Goal: Task Accomplishment & Management: Complete application form

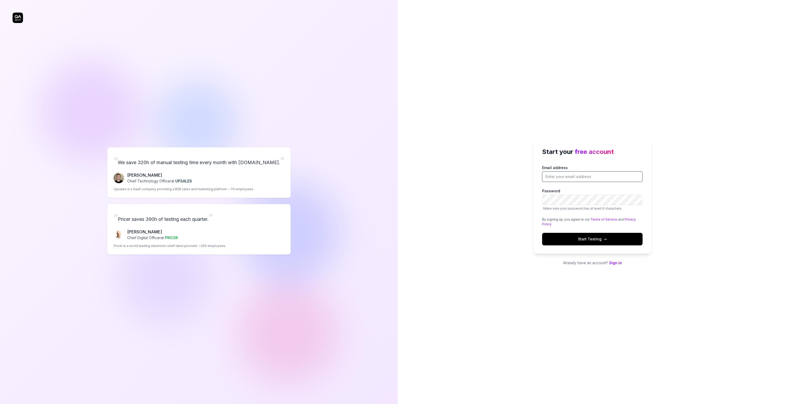
click at [584, 172] on input "Email address" at bounding box center [592, 177] width 100 height 10
type input "[PERSON_NAME][EMAIL_ADDRESS][PERSON_NAME][DOMAIN_NAME]"
click at [551, 242] on button "Start Testing →" at bounding box center [592, 239] width 100 height 13
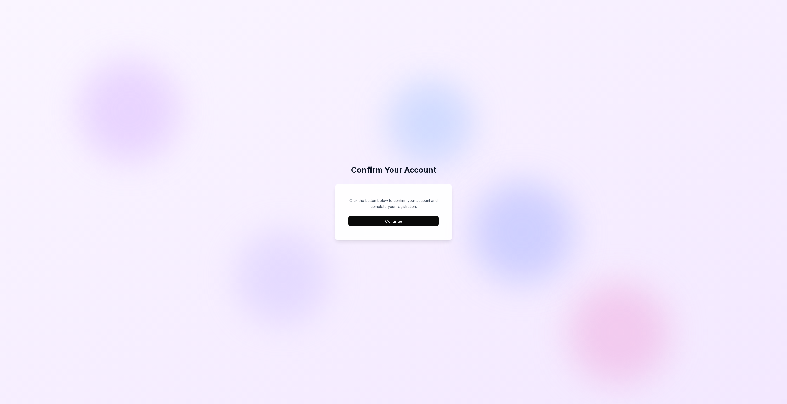
click at [406, 221] on button "Continue" at bounding box center [393, 221] width 90 height 10
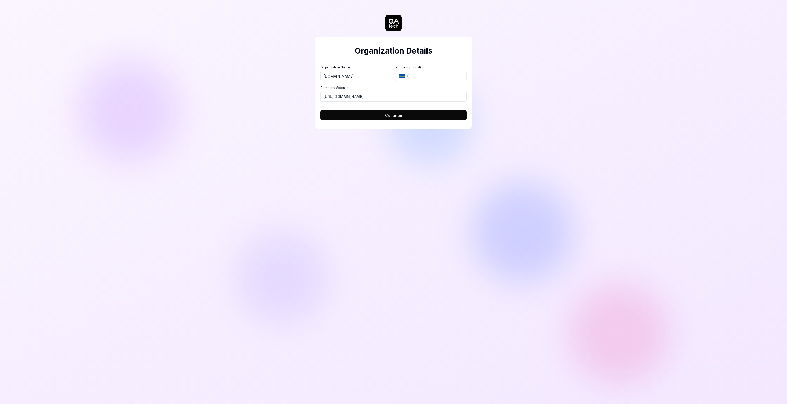
click at [326, 77] on input "a.tech" at bounding box center [355, 76] width 71 height 10
type input "QA.tech"
click at [367, 115] on button "Continue" at bounding box center [393, 115] width 146 height 10
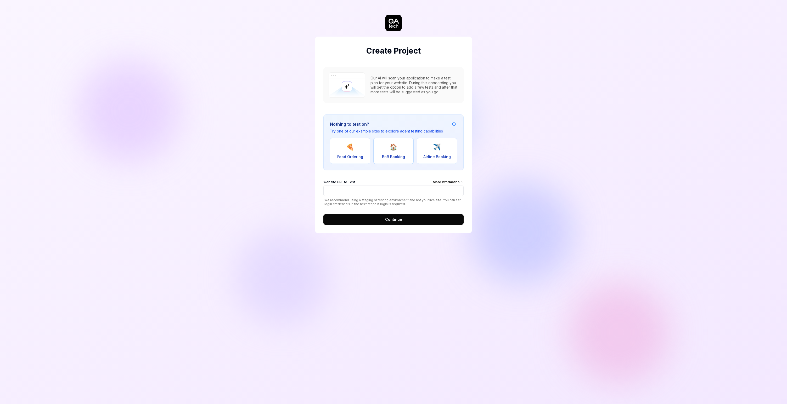
click at [395, 219] on span "Continue" at bounding box center [393, 219] width 17 height 5
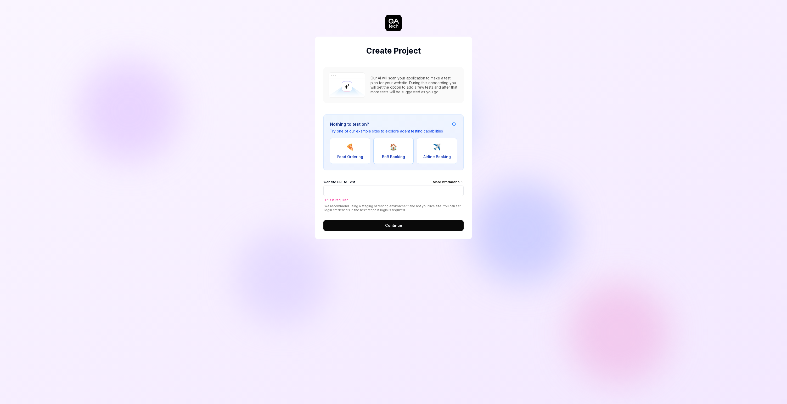
click at [377, 67] on div "Our AI will scan your application to make a test plan for your website. During …" at bounding box center [393, 85] width 140 height 36
click at [344, 85] on img at bounding box center [346, 84] width 37 height 25
click at [417, 58] on div "Create Project Our AI will scan your application to make a test plan for your w…" at bounding box center [393, 138] width 157 height 203
click at [396, 24] on icon at bounding box center [393, 23] width 17 height 17
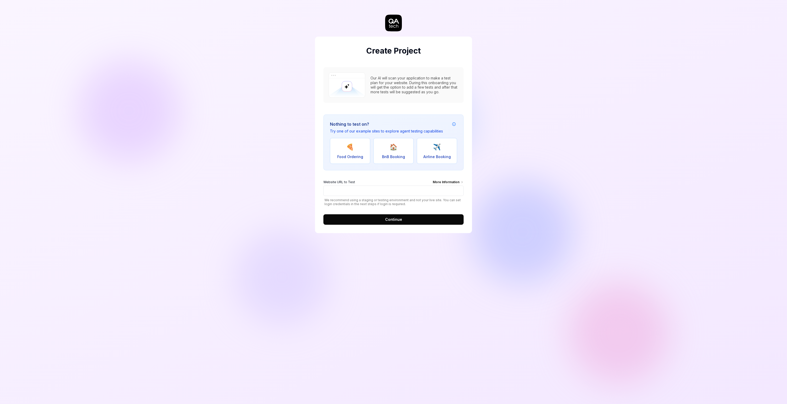
click at [446, 182] on div "More Information" at bounding box center [448, 183] width 31 height 6
click at [446, 186] on input "Website URL to Test More Information" at bounding box center [393, 191] width 140 height 10
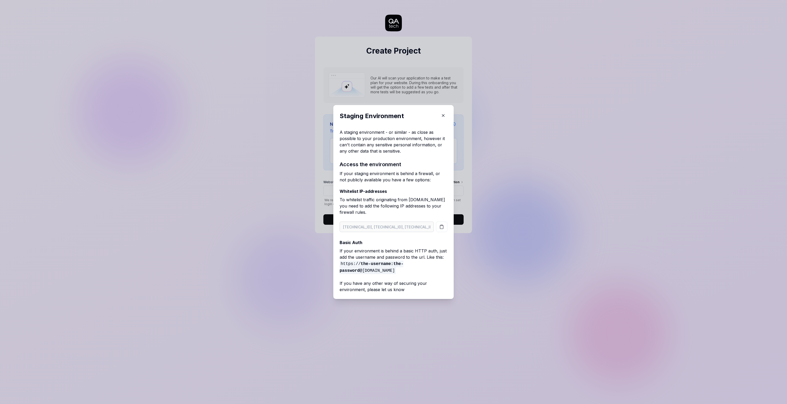
click at [444, 115] on icon "button" at bounding box center [443, 115] width 5 height 5
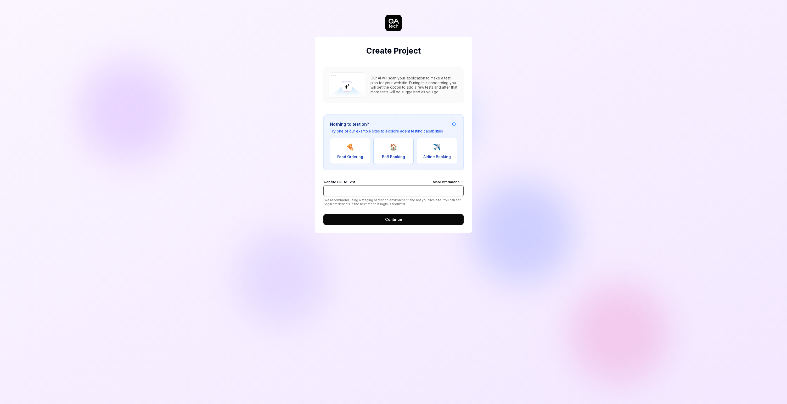
click at [353, 188] on input "Website URL to Test More Information" at bounding box center [393, 191] width 140 height 10
type input "https://qa.tech"
click at [366, 219] on button "Continue" at bounding box center [393, 219] width 140 height 10
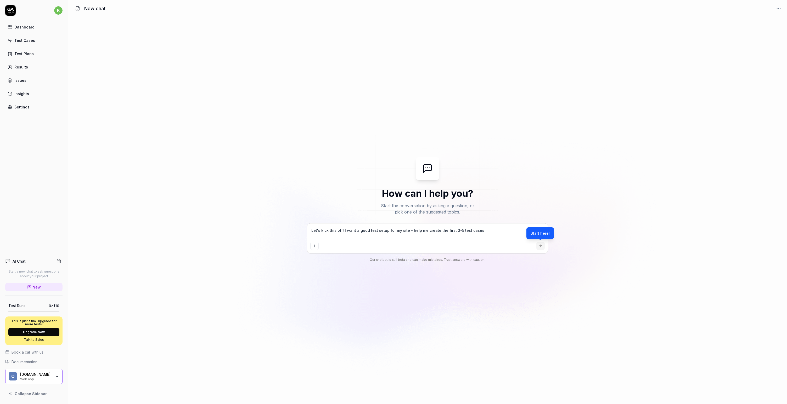
click at [32, 30] on link "Dashboard" at bounding box center [33, 27] width 57 height 10
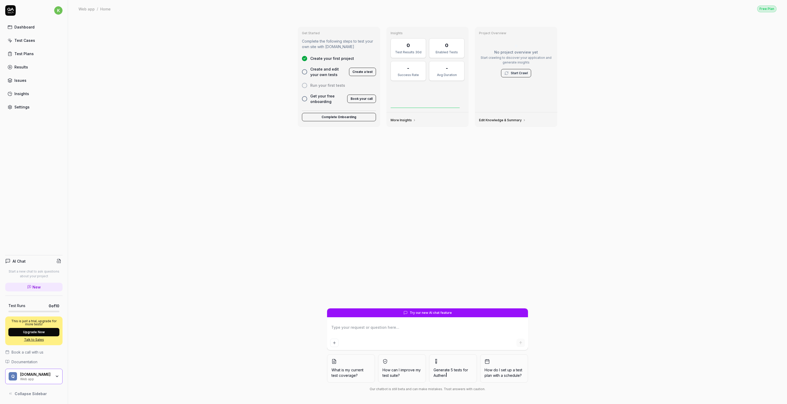
click at [36, 42] on link "Test Cases" at bounding box center [33, 40] width 57 height 10
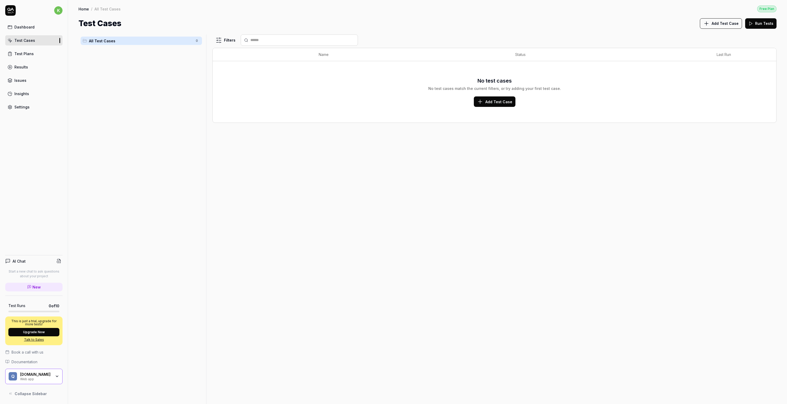
click at [33, 30] on link "Dashboard" at bounding box center [33, 27] width 57 height 10
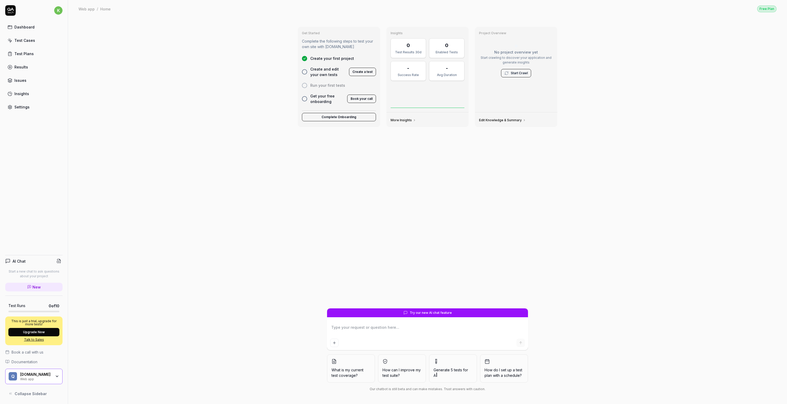
type textarea "*"
